Goal: Find specific page/section: Find specific page/section

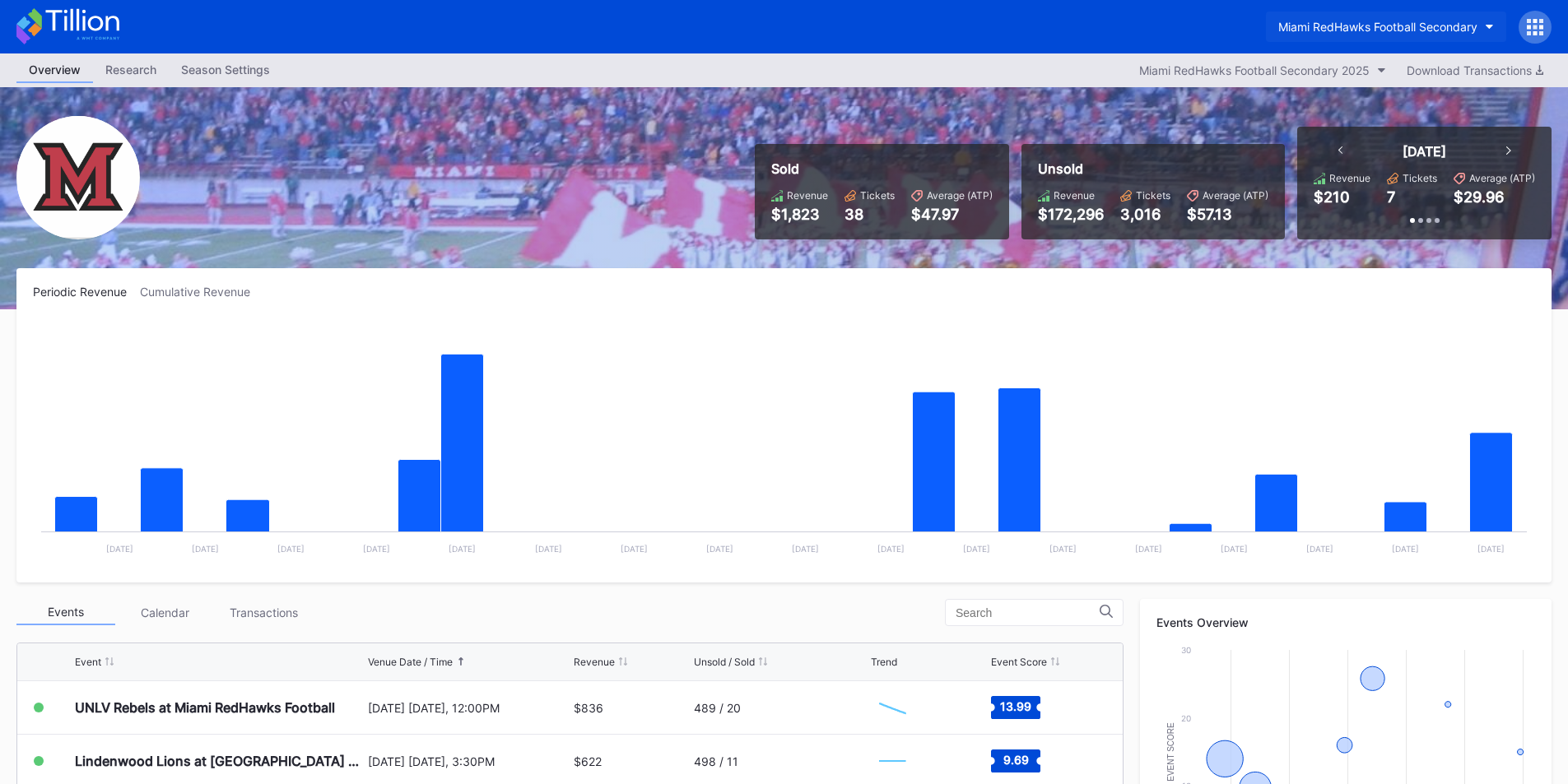
click at [1403, 24] on div "Miami RedHawks Football Secondary" at bounding box center [1378, 26] width 199 height 14
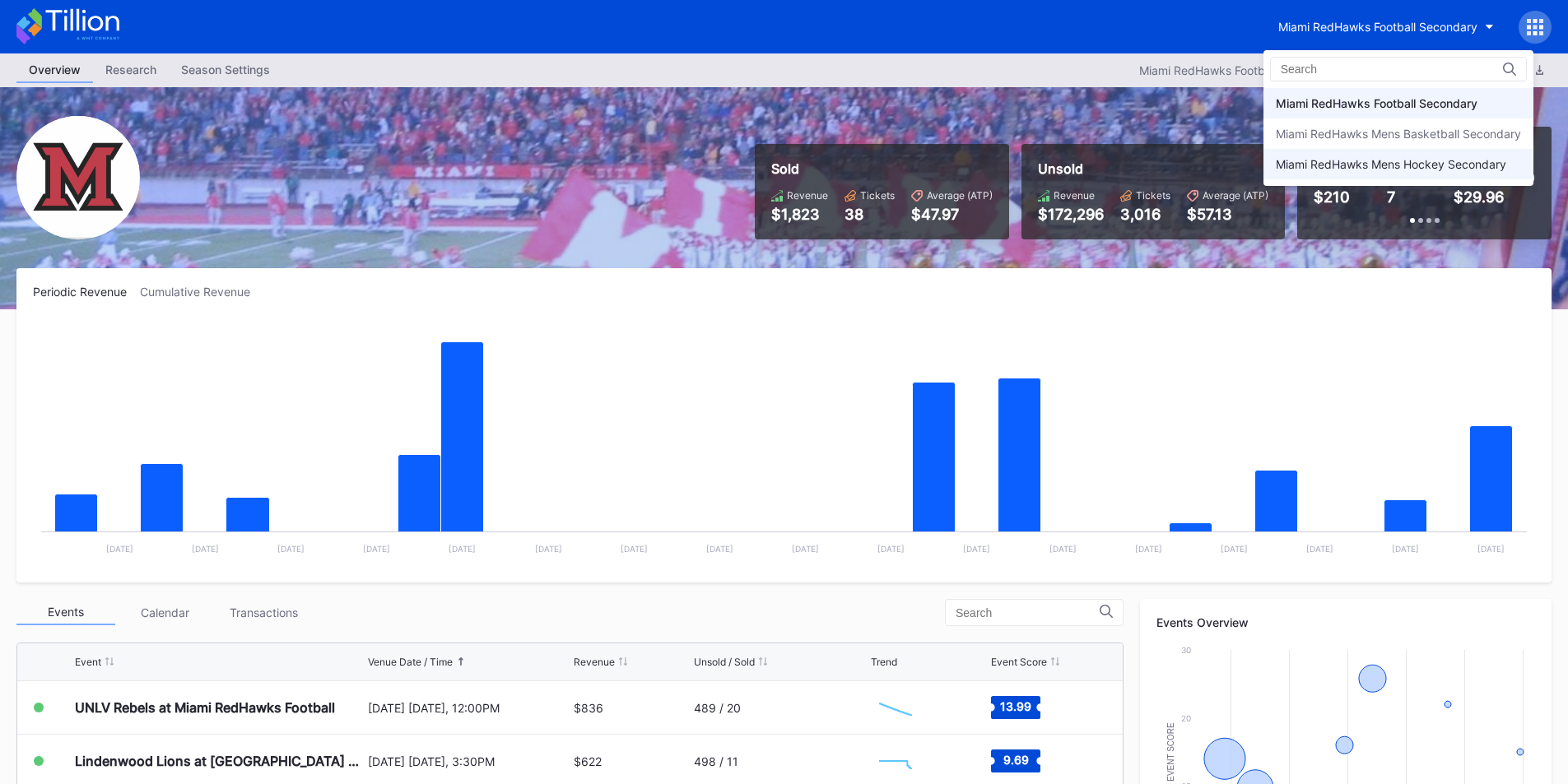
click at [1395, 161] on div "Miami RedHawks Mens Hockey Secondary" at bounding box center [1390, 164] width 230 height 14
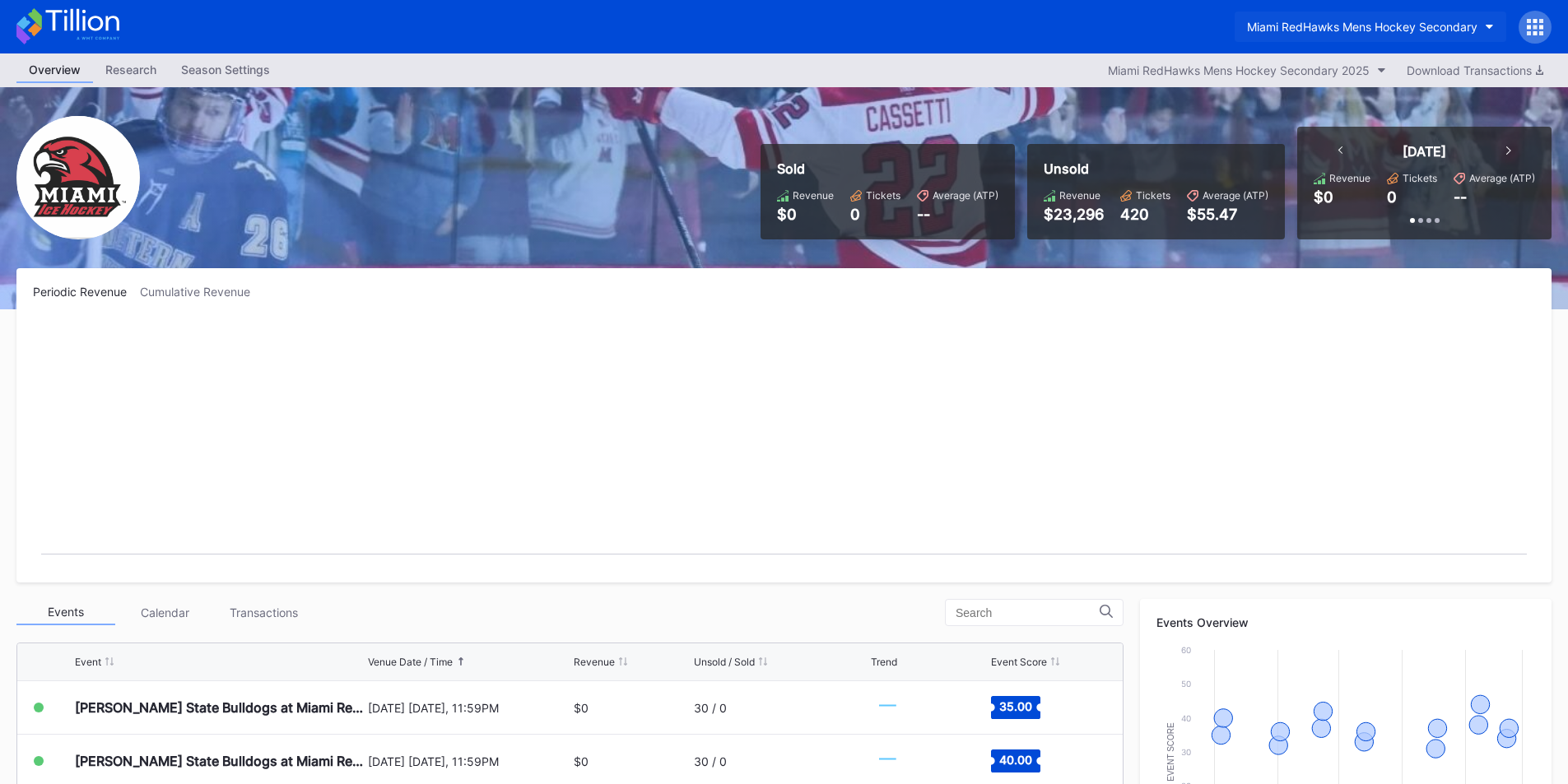
click at [1382, 21] on div "Miami RedHawks Mens Hockey Secondary" at bounding box center [1361, 26] width 230 height 14
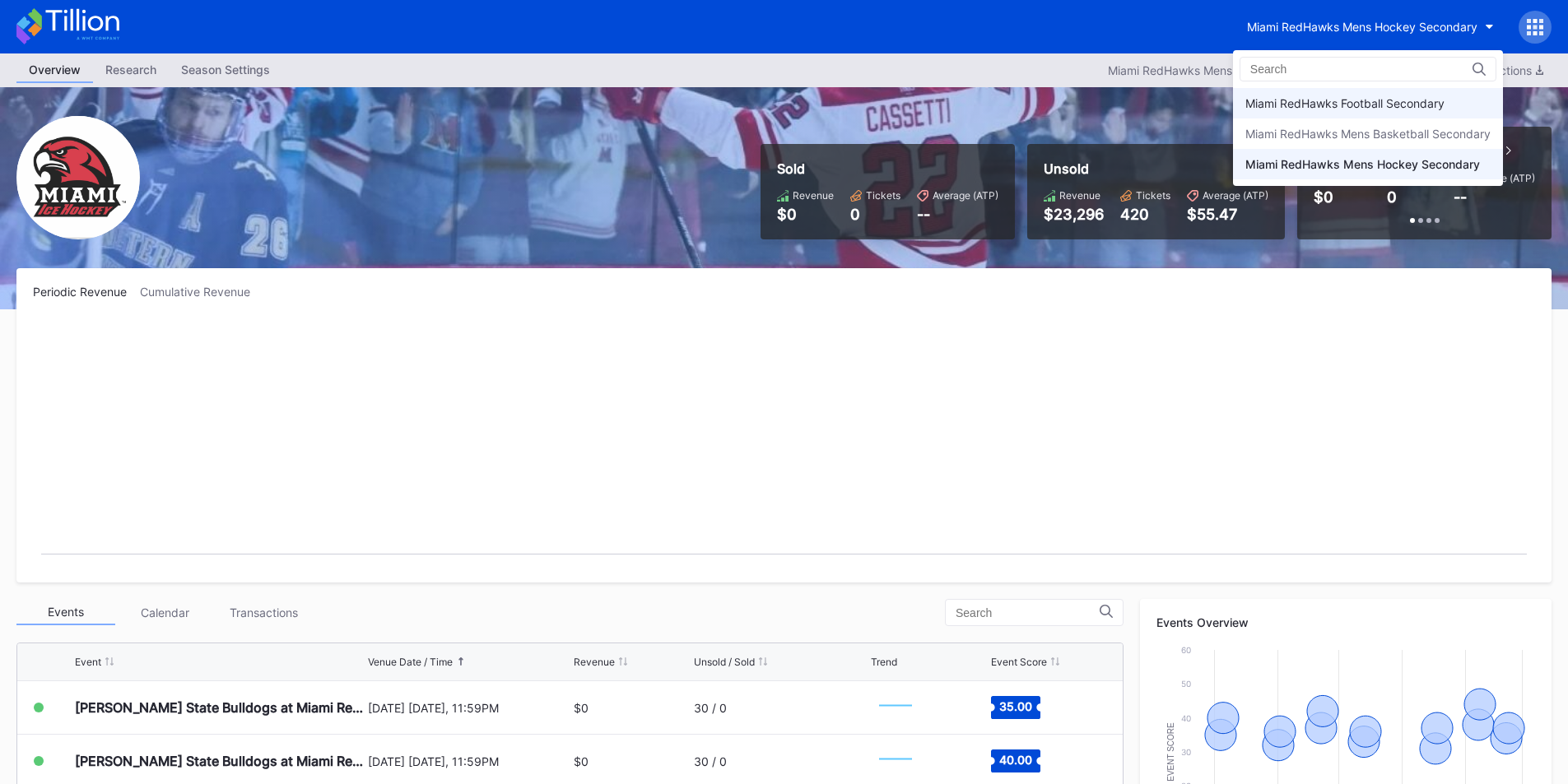
click at [1372, 110] on div "Miami RedHawks Football Secondary" at bounding box center [1344, 103] width 199 height 14
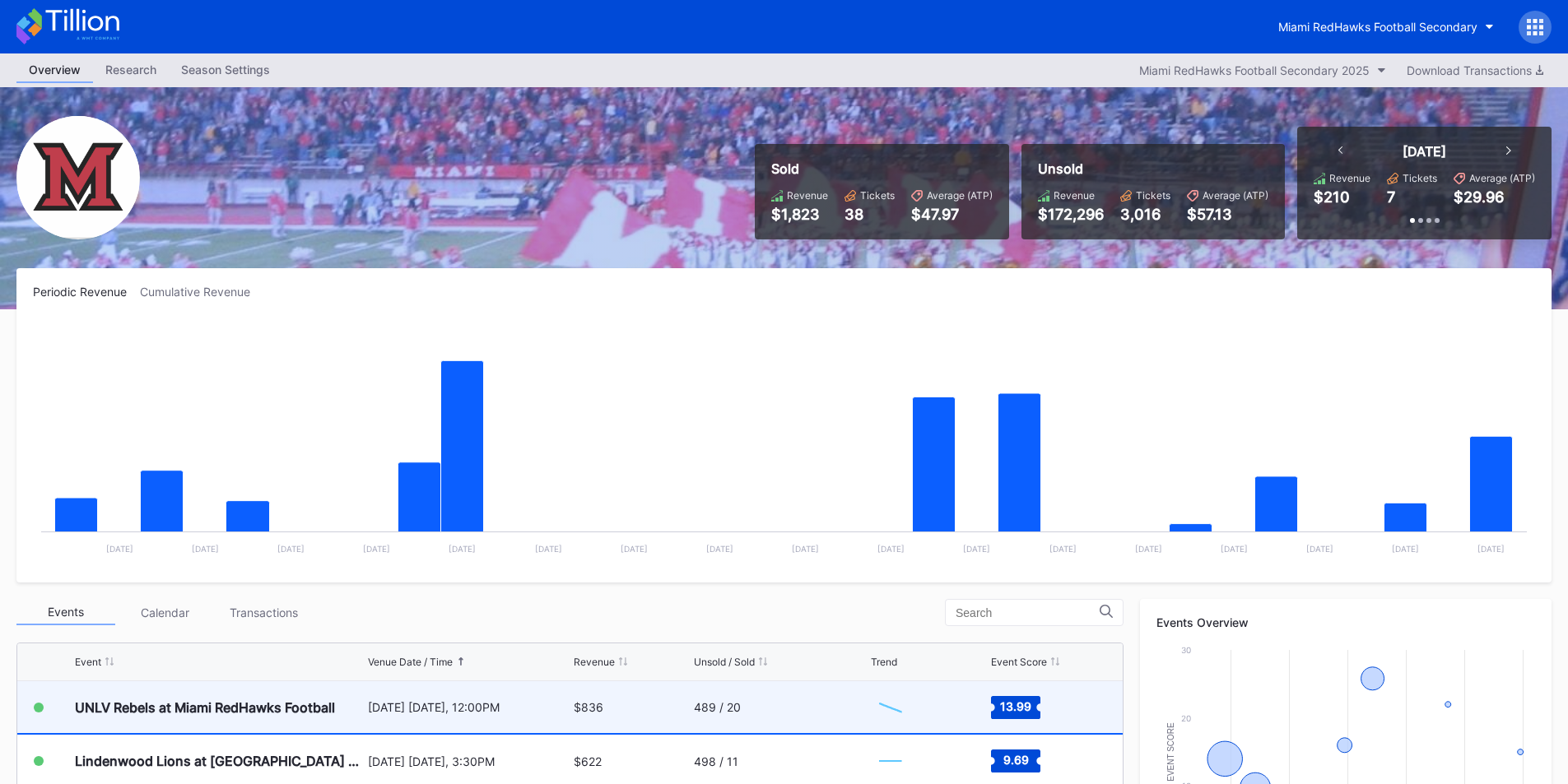
click at [592, 727] on div "$836" at bounding box center [631, 707] width 116 height 52
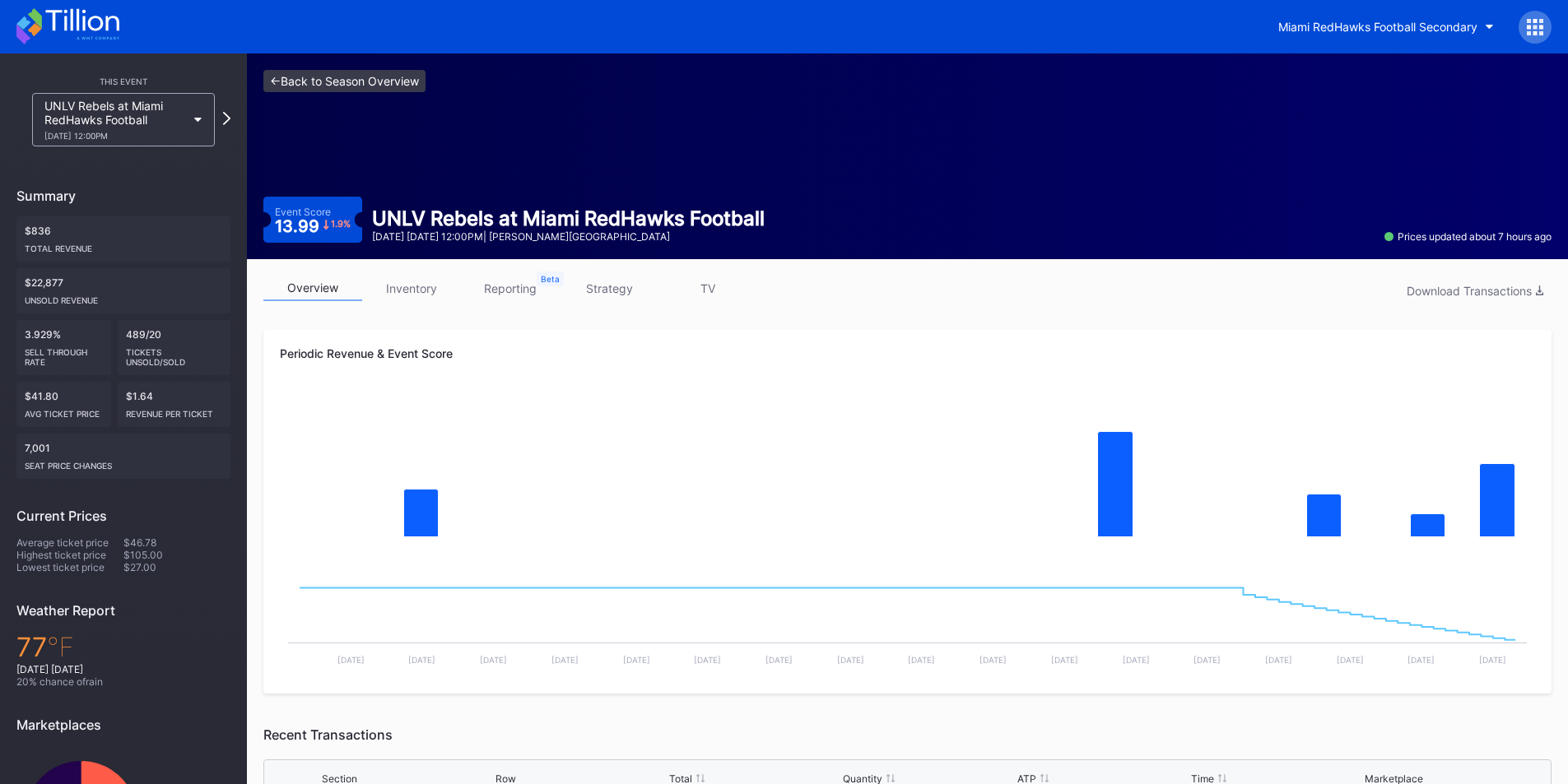
click at [292, 73] on link "<- Back to Season Overview" at bounding box center [344, 81] width 162 height 22
